Goal: Use online tool/utility: Use online tool/utility

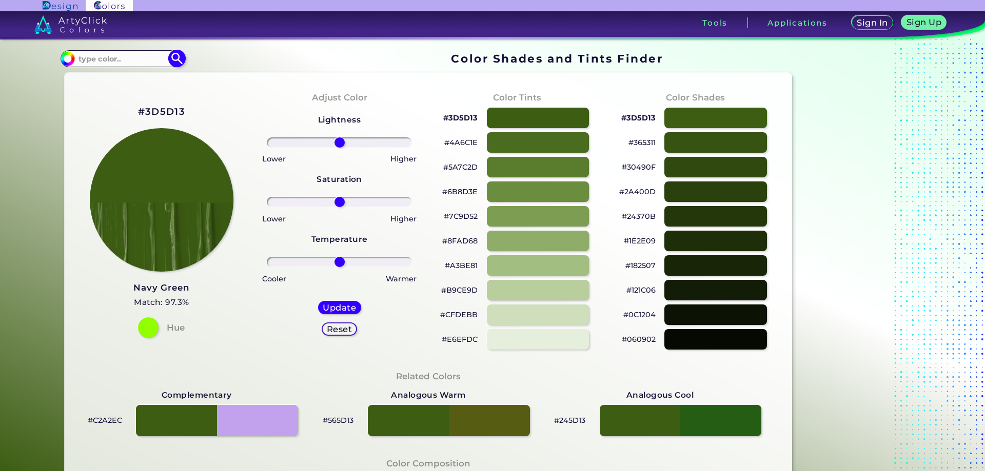
click at [127, 56] on input at bounding box center [122, 59] width 95 height 14
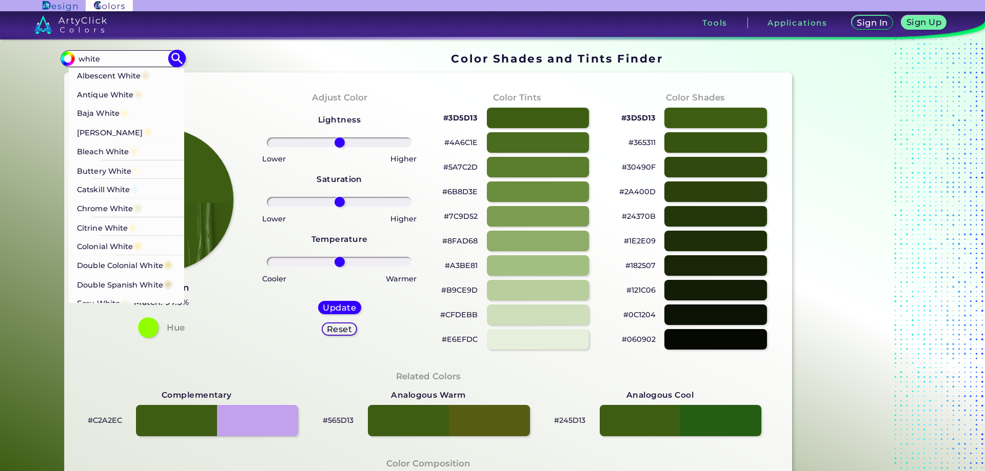
type input "white"
click at [128, 76] on p "Albescent White ◉" at bounding box center [113, 74] width 73 height 19
type input "#f5e9d3"
type input "#F5E9D3"
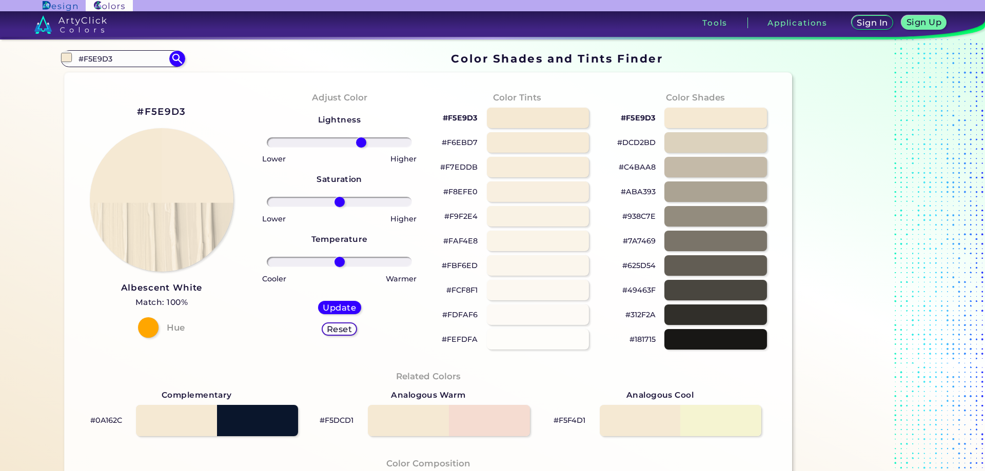
drag, startPoint x: 345, startPoint y: 146, endPoint x: 361, endPoint y: 146, distance: 16.4
click at [361, 146] on input "range" at bounding box center [339, 142] width 145 height 10
drag, startPoint x: 347, startPoint y: 145, endPoint x: 336, endPoint y: 148, distance: 11.6
type input "-5"
click at [336, 148] on input "range" at bounding box center [339, 142] width 145 height 10
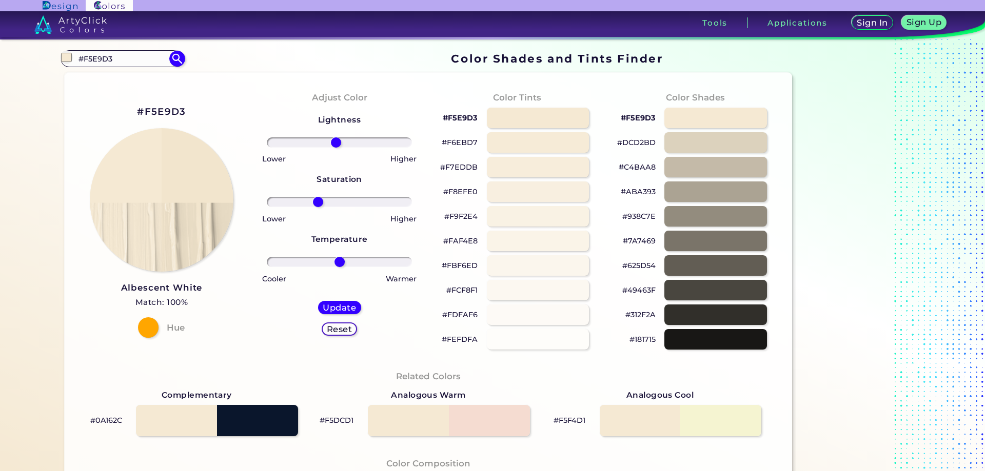
drag, startPoint x: 342, startPoint y: 202, endPoint x: 317, endPoint y: 210, distance: 25.9
type input "-32"
click at [317, 207] on input "range" at bounding box center [339, 202] width 145 height 10
drag, startPoint x: 370, startPoint y: 269, endPoint x: 319, endPoint y: 271, distance: 50.3
type input "-35"
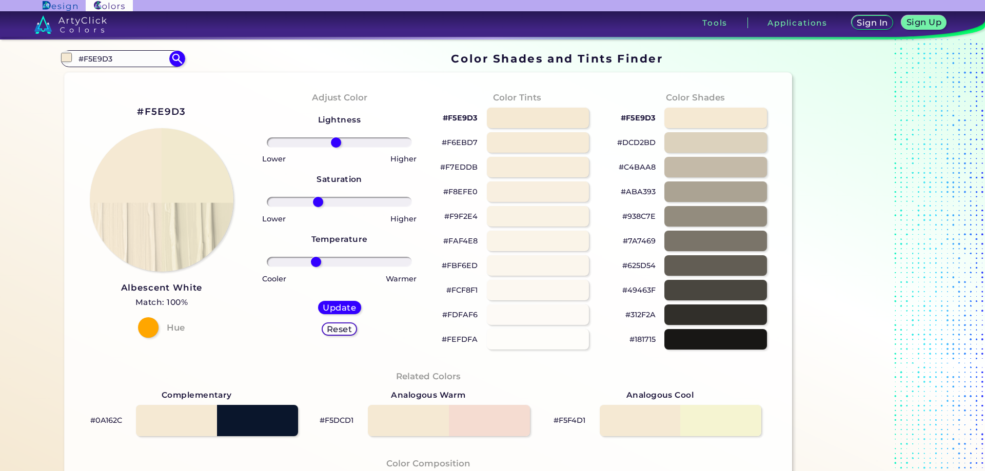
click at [316, 267] on input "range" at bounding box center [339, 262] width 145 height 10
click at [347, 308] on h5 "Update" at bounding box center [339, 308] width 33 height 8
type input "#f1e9ce"
type input "0"
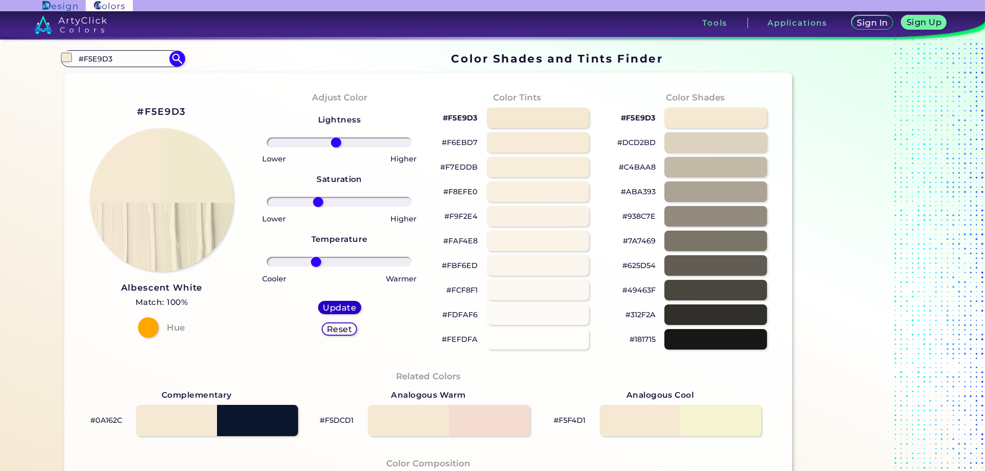
type input "0"
click at [642, 115] on p "#F1E9CE" at bounding box center [639, 118] width 33 height 12
click at [635, 143] on p "#DAD2B9" at bounding box center [636, 142] width 37 height 12
drag, startPoint x: 639, startPoint y: 174, endPoint x: 643, endPoint y: 169, distance: 6.6
click at [639, 173] on div "#C2BBA5" at bounding box center [695, 167] width 162 height 25
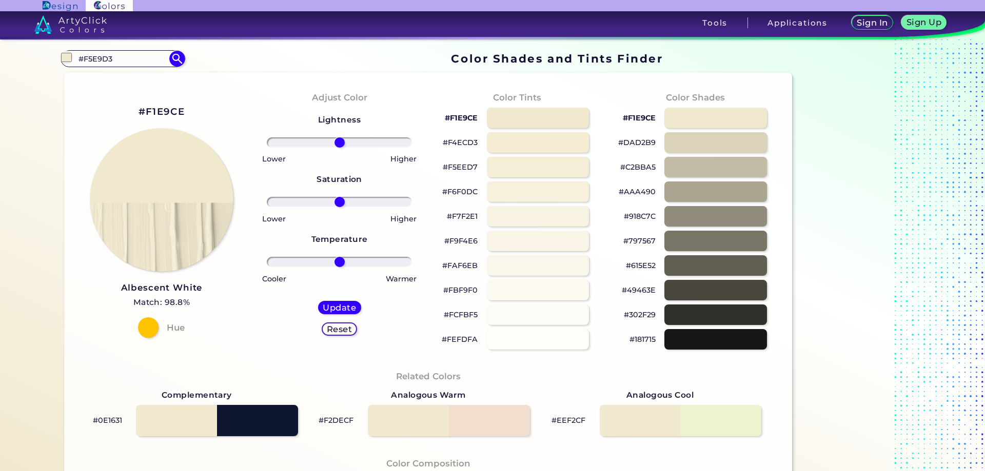
click at [643, 170] on p "#C2BBA5" at bounding box center [637, 167] width 35 height 12
click at [645, 121] on p "#F1E9CE" at bounding box center [639, 118] width 33 height 12
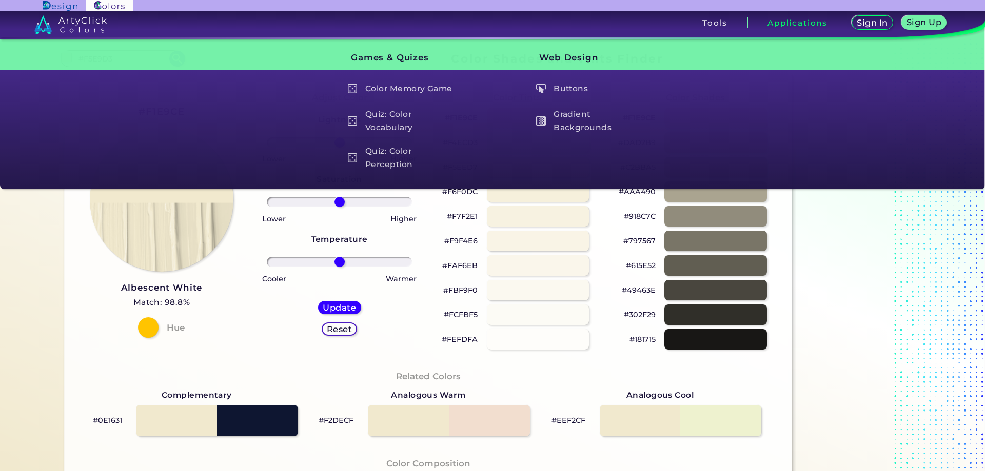
click at [859, 234] on div at bounding box center [860, 418] width 128 height 738
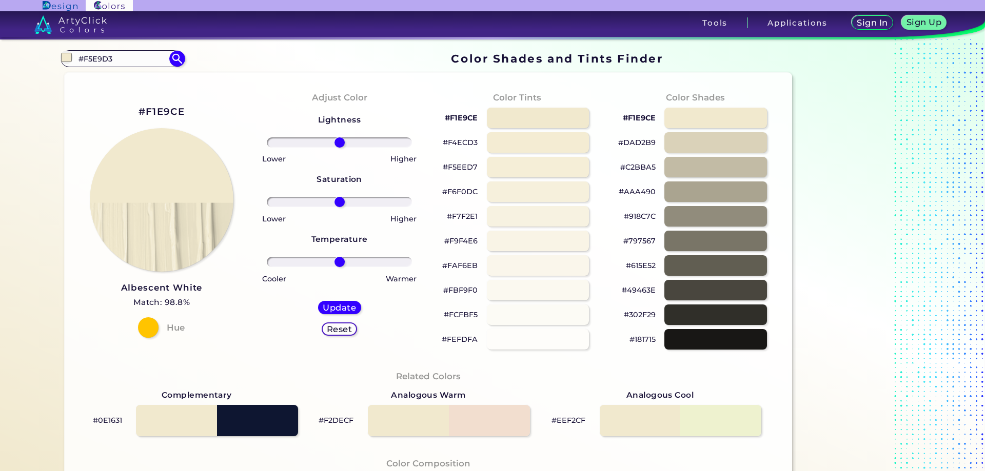
click at [642, 143] on p "#DAD2B9" at bounding box center [636, 142] width 37 height 12
click at [643, 167] on p "#C2BBA5" at bounding box center [637, 167] width 35 height 12
click at [647, 194] on p "#AAA490" at bounding box center [636, 192] width 37 height 12
